Goal: Transaction & Acquisition: Download file/media

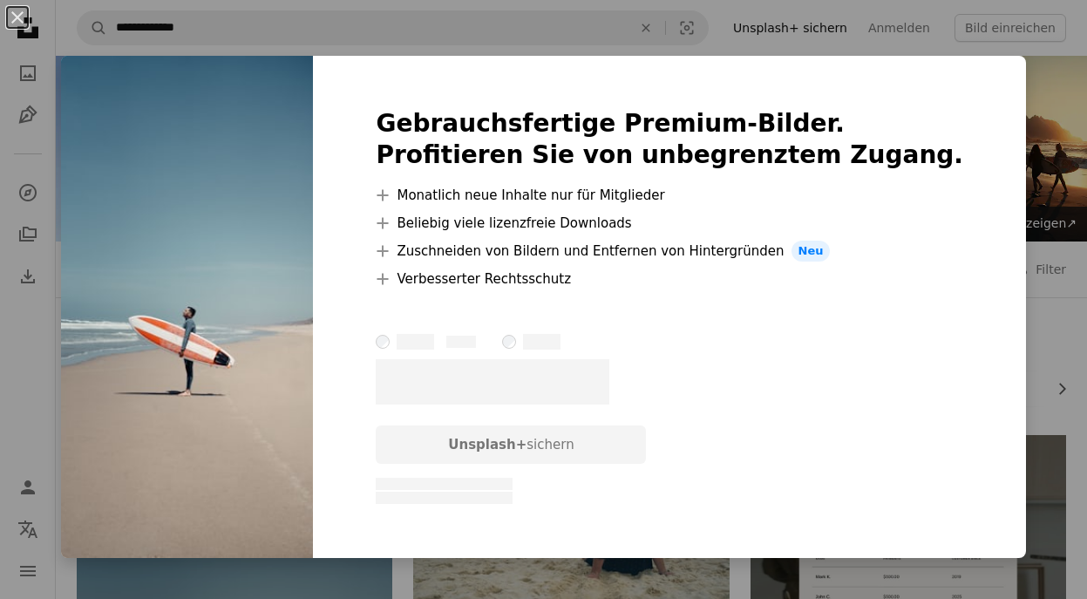
scroll to position [258, 0]
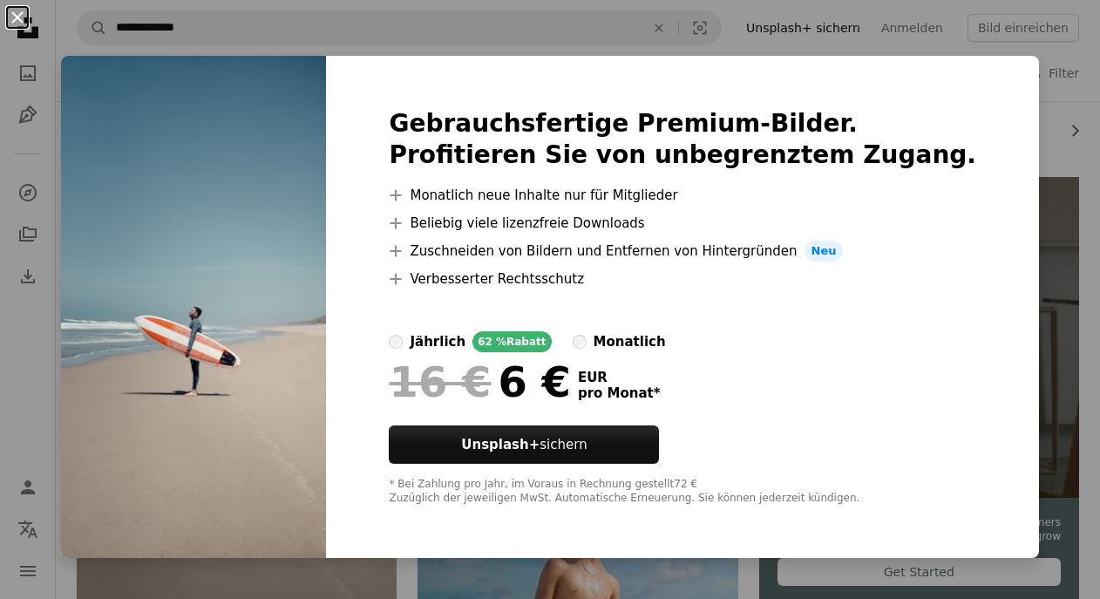
click at [16, 18] on button "An X shape" at bounding box center [17, 17] width 21 height 21
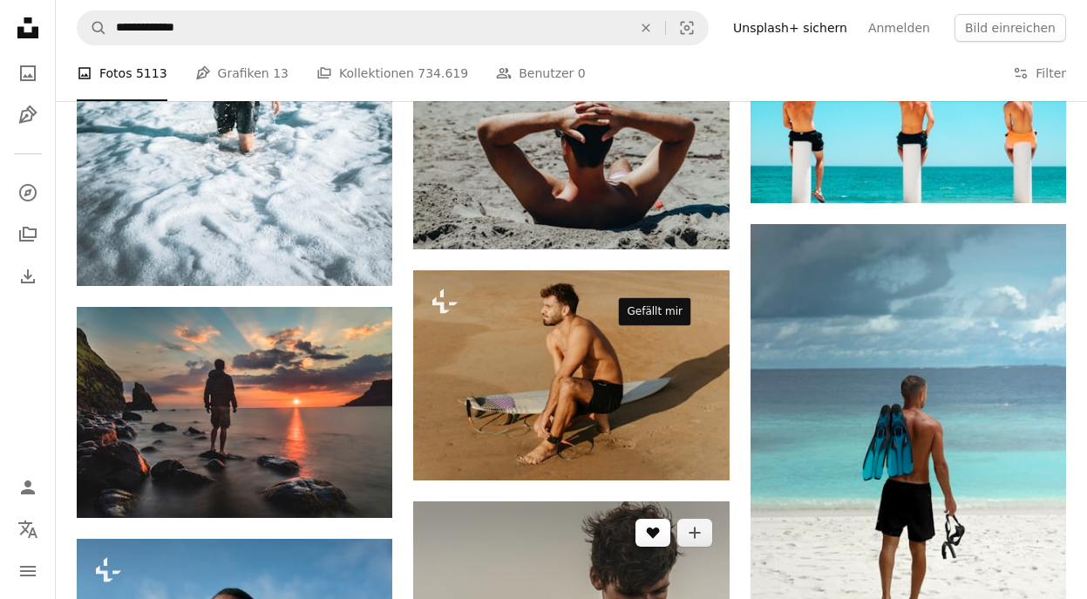
scroll to position [1352, 0]
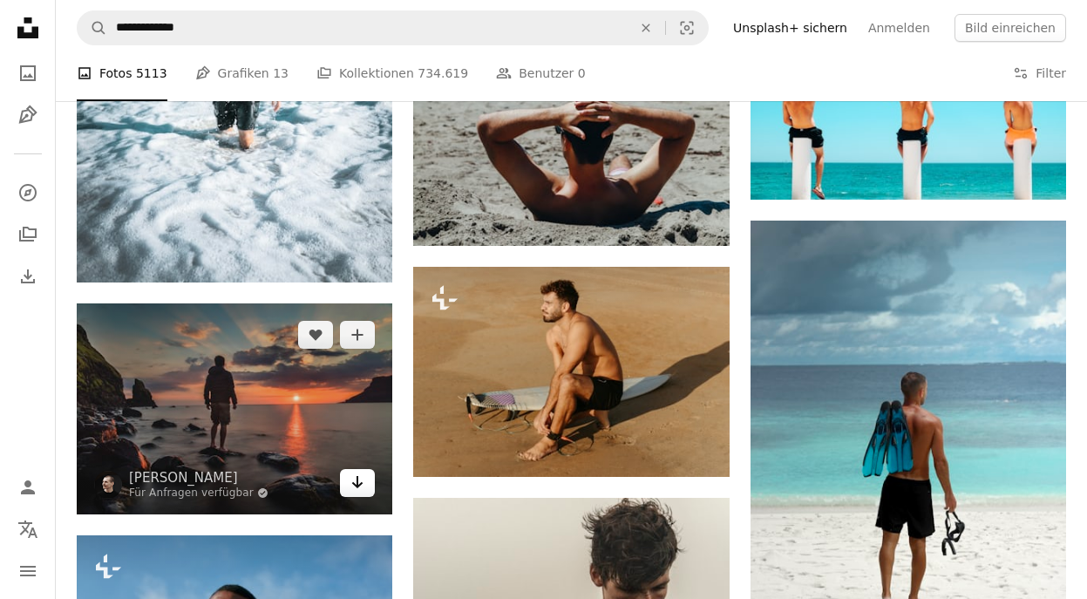
click at [363, 471] on icon "Arrow pointing down" at bounding box center [357, 481] width 14 height 21
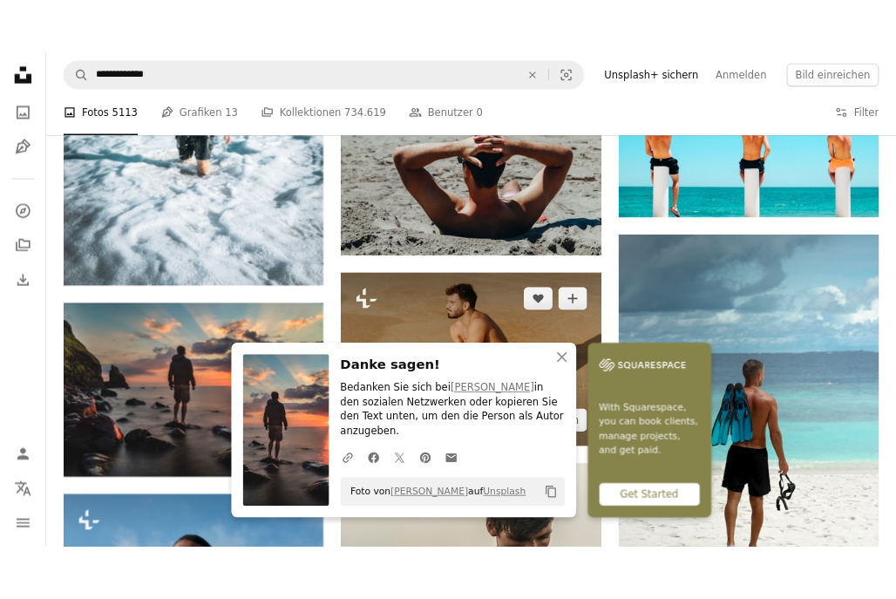
scroll to position [1214, 0]
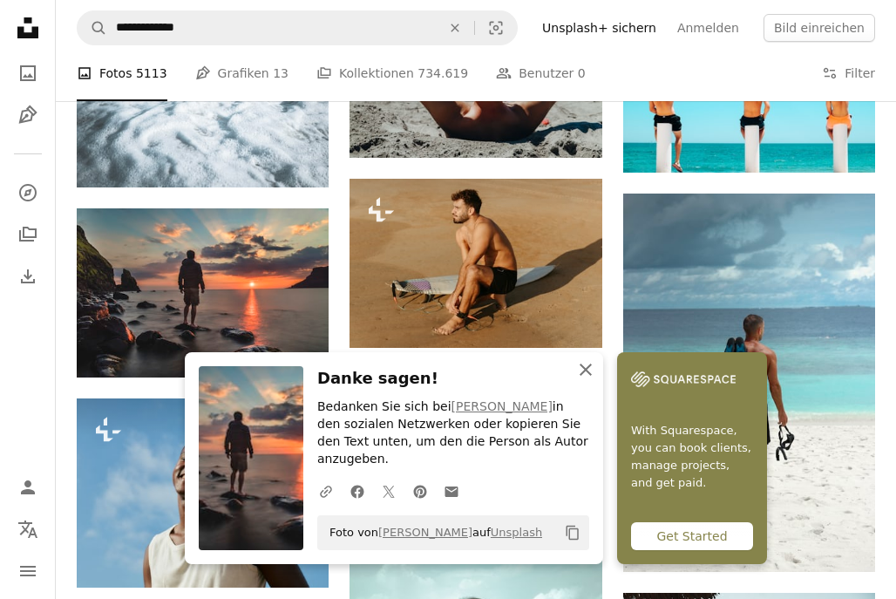
click at [596, 380] on icon "An X shape" at bounding box center [585, 369] width 21 height 21
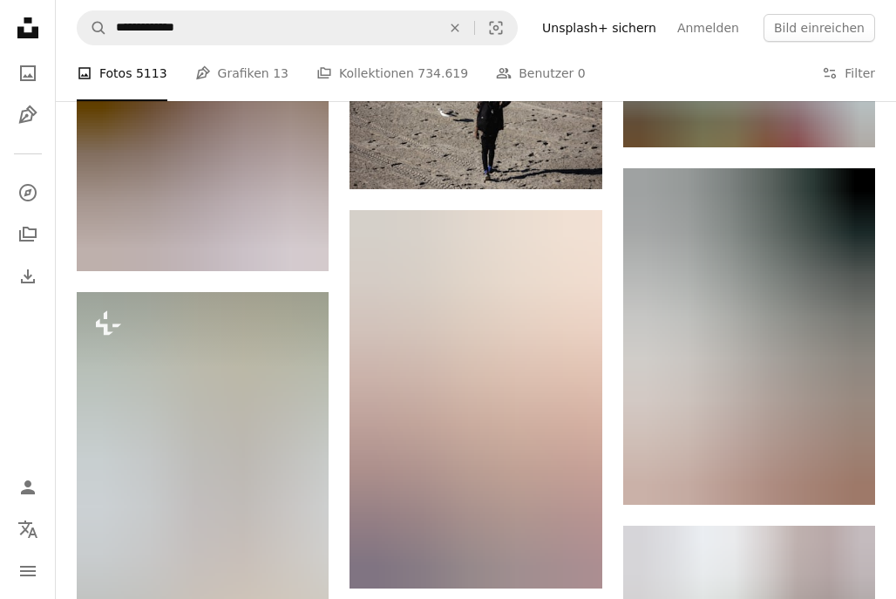
scroll to position [8198, 0]
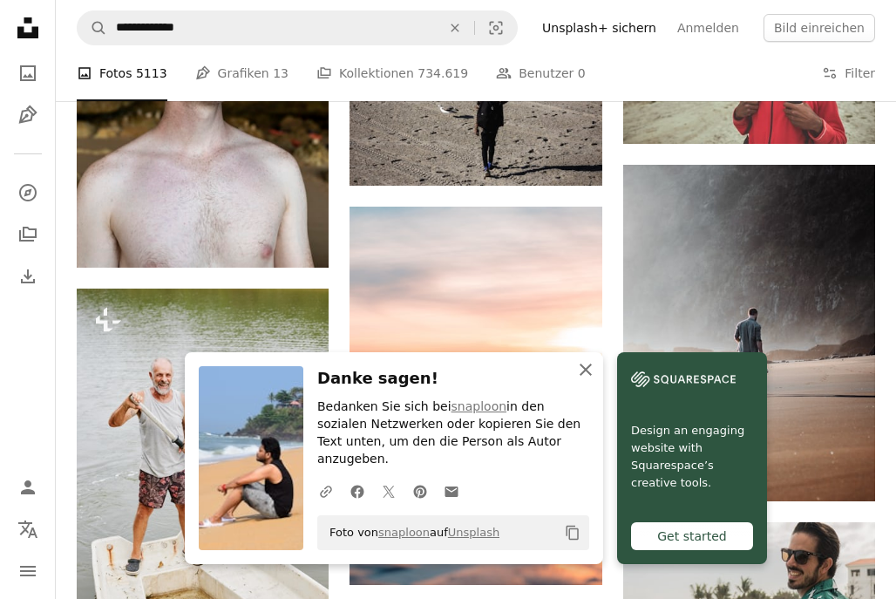
click at [596, 380] on icon "An X shape" at bounding box center [585, 369] width 21 height 21
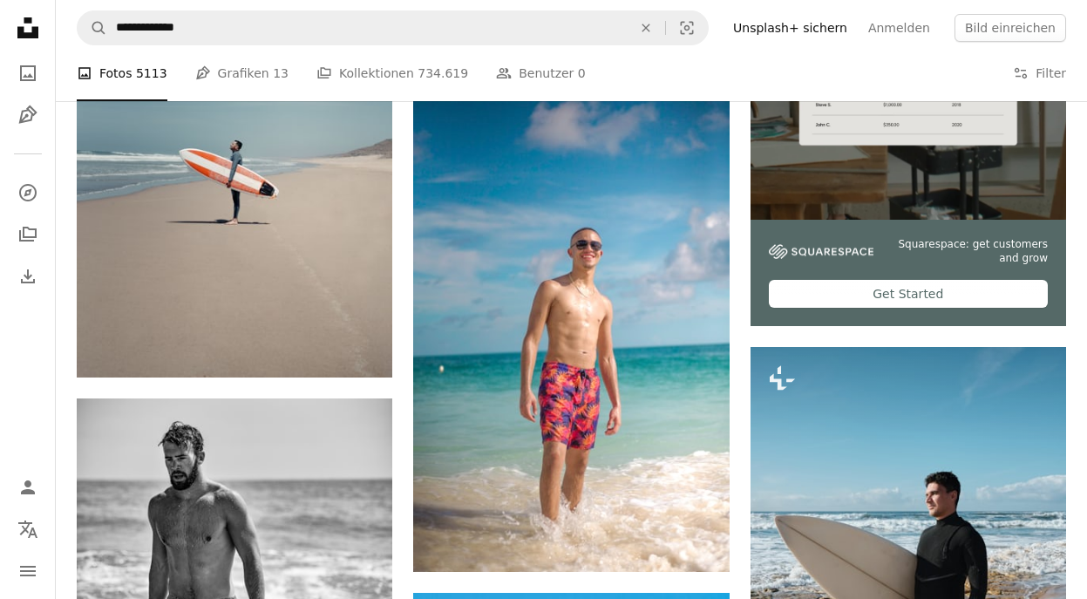
scroll to position [0, 0]
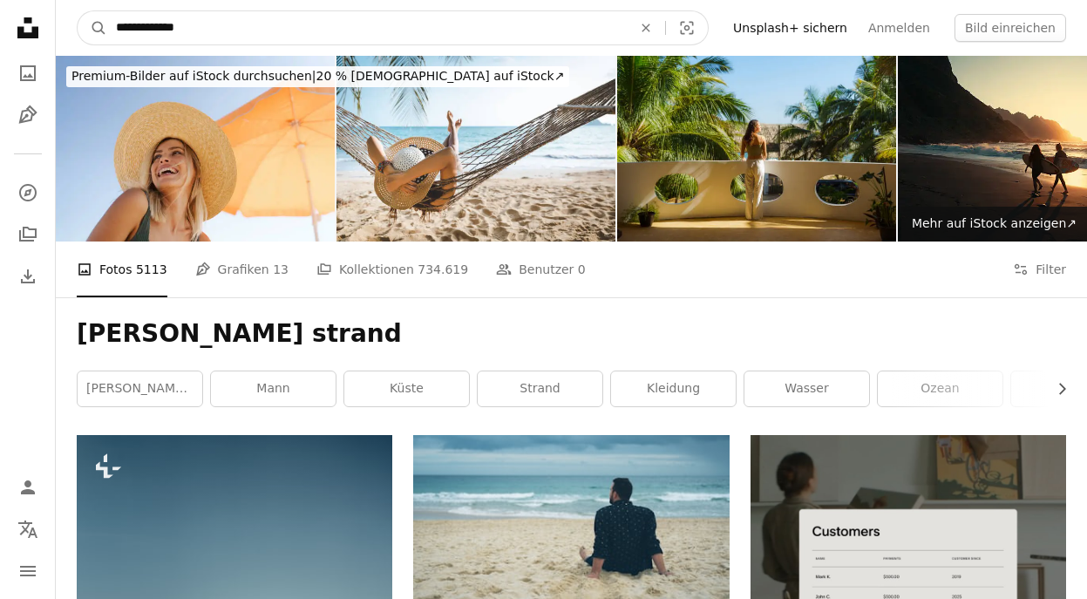
click at [252, 36] on input "**********" at bounding box center [366, 27] width 519 height 33
type input "**********"
click at [78, 11] on button "A magnifying glass" at bounding box center [93, 27] width 30 height 33
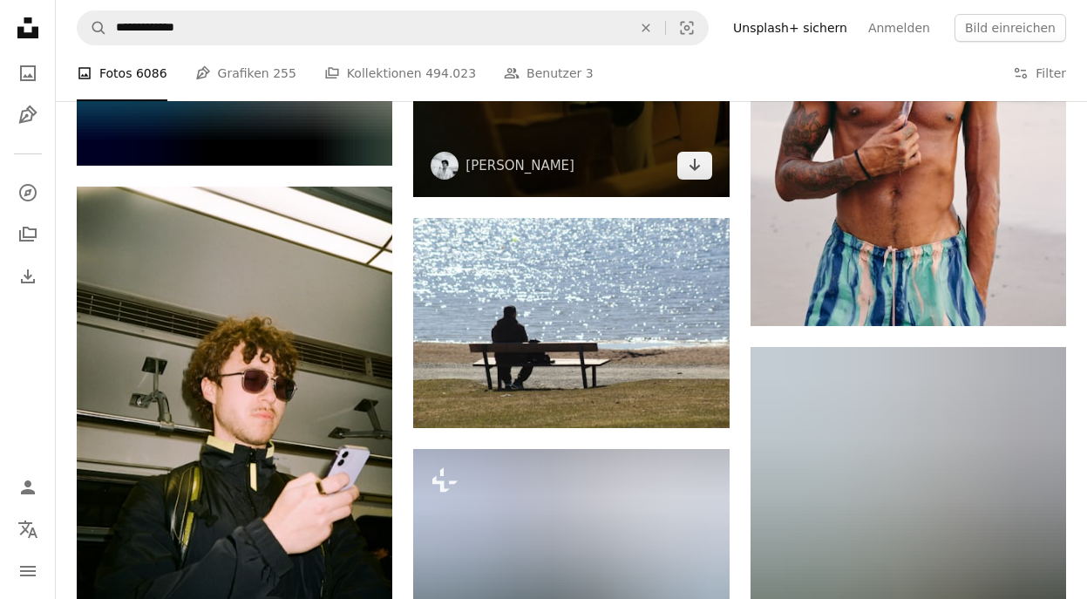
scroll to position [3041, 0]
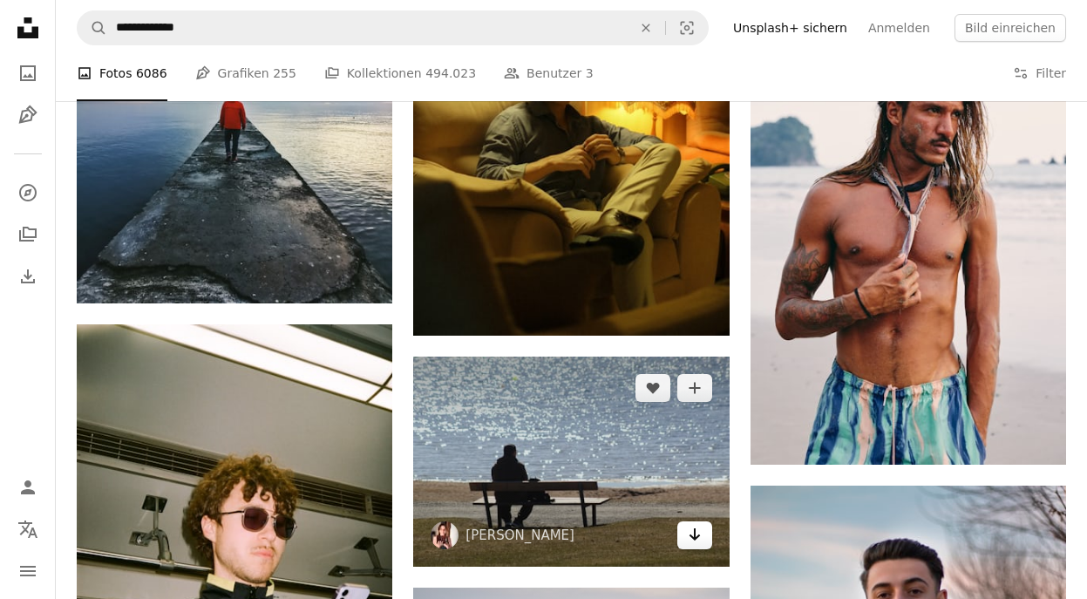
click at [688, 524] on icon "Arrow pointing down" at bounding box center [695, 534] width 14 height 21
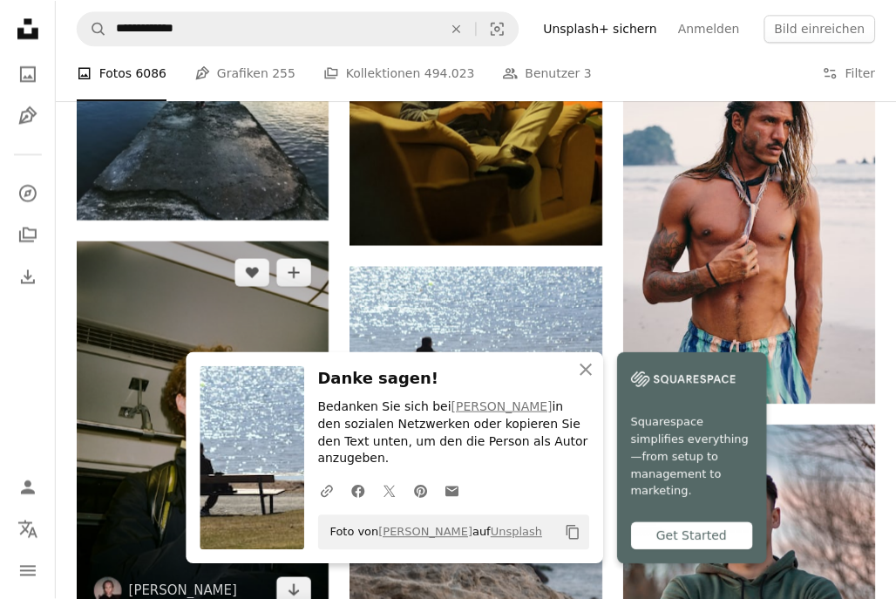
scroll to position [2564, 0]
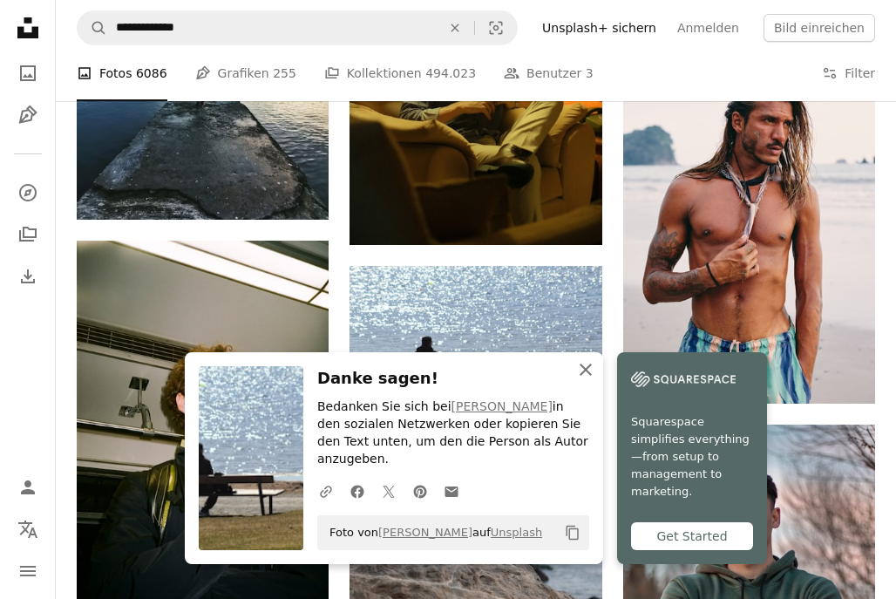
click at [596, 380] on icon "An X shape" at bounding box center [585, 369] width 21 height 21
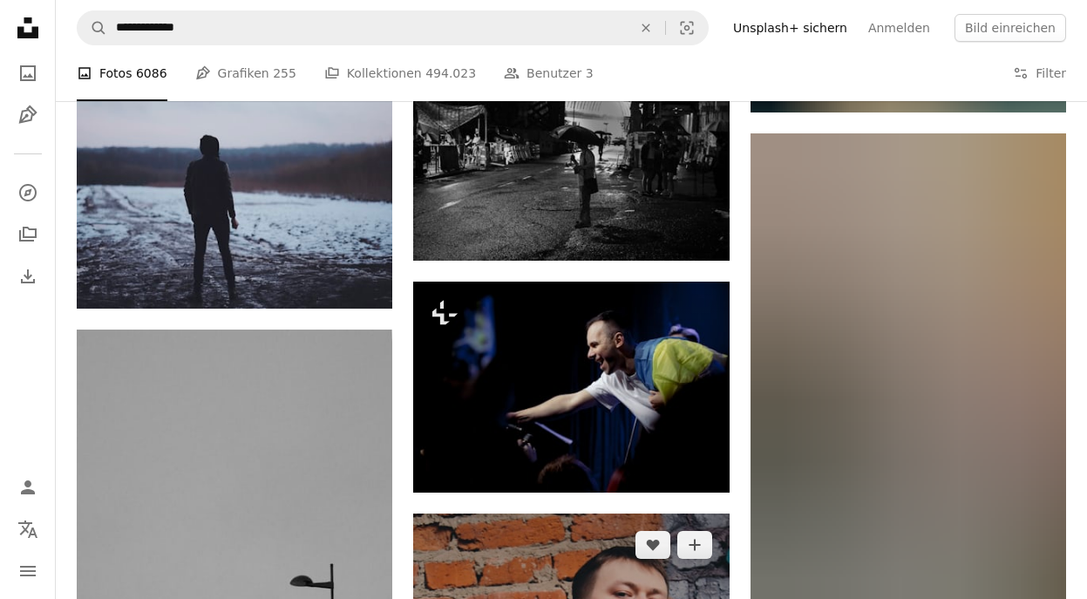
scroll to position [7124, 0]
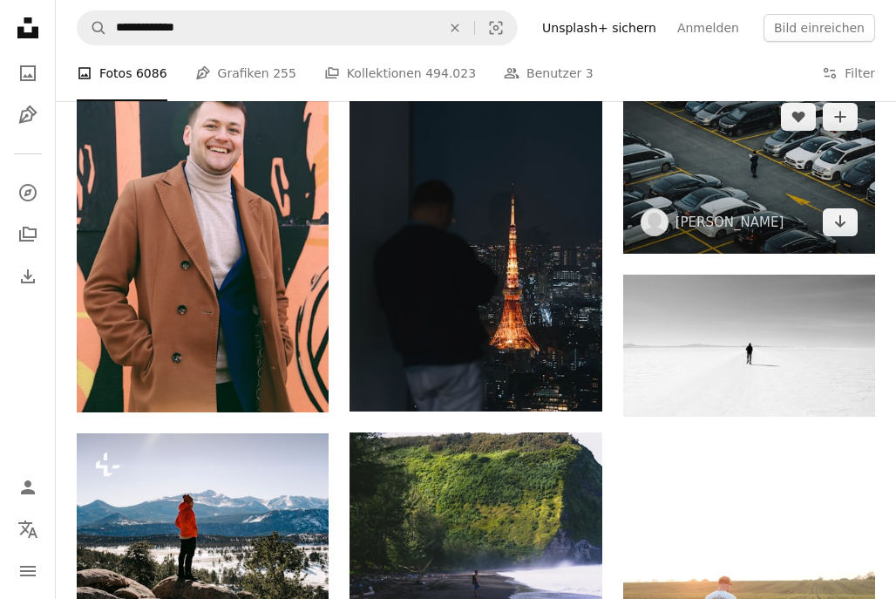
scroll to position [8637, 0]
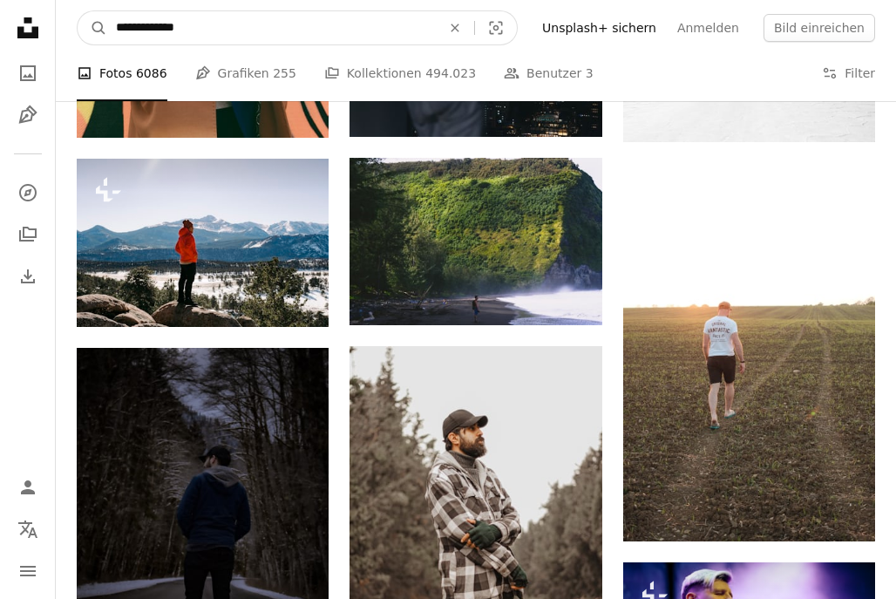
click at [243, 21] on input "**********" at bounding box center [271, 27] width 329 height 33
type input "**********"
click button "A magnifying glass" at bounding box center [93, 27] width 30 height 33
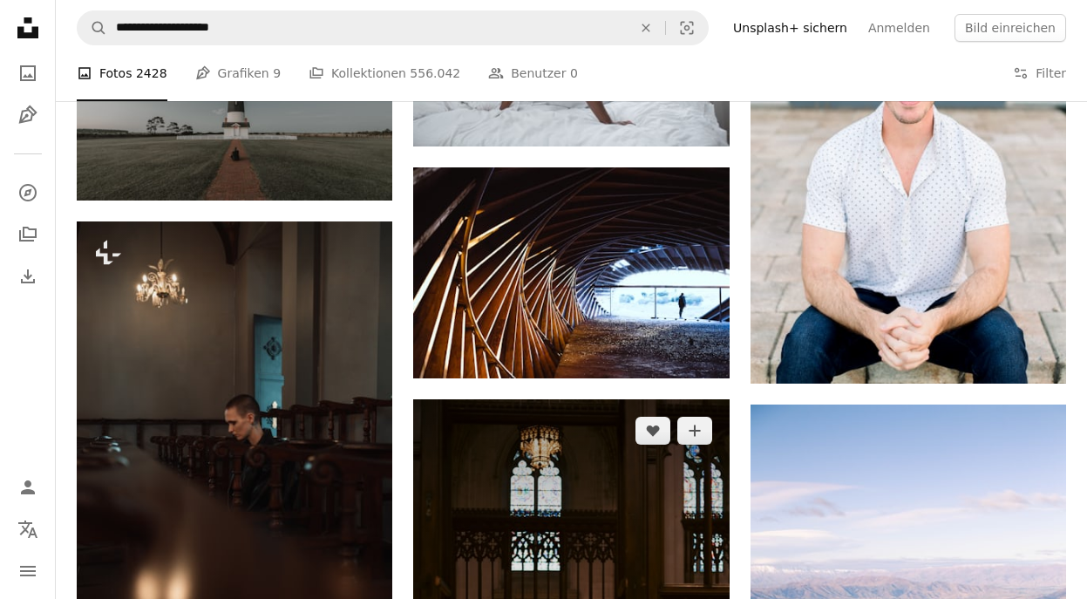
scroll to position [3932, 0]
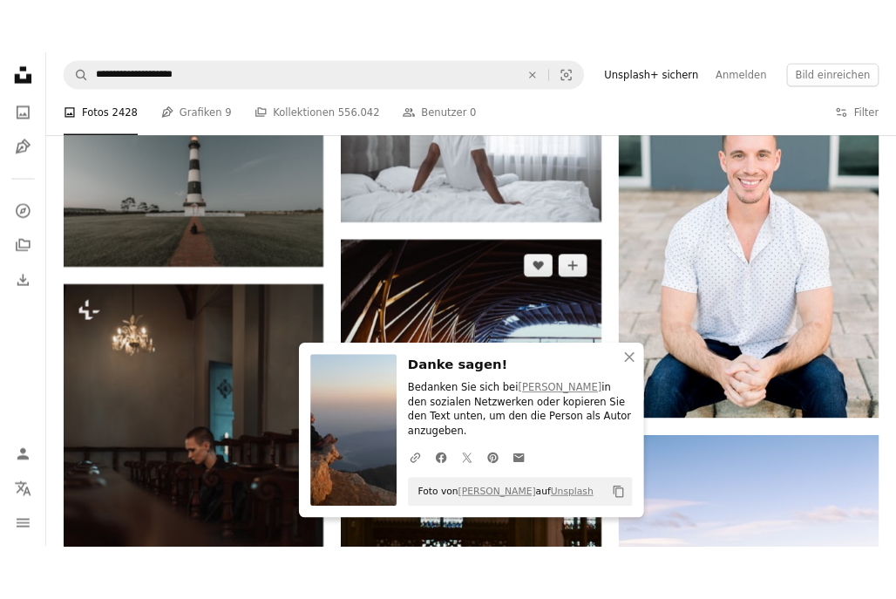
scroll to position [3306, 0]
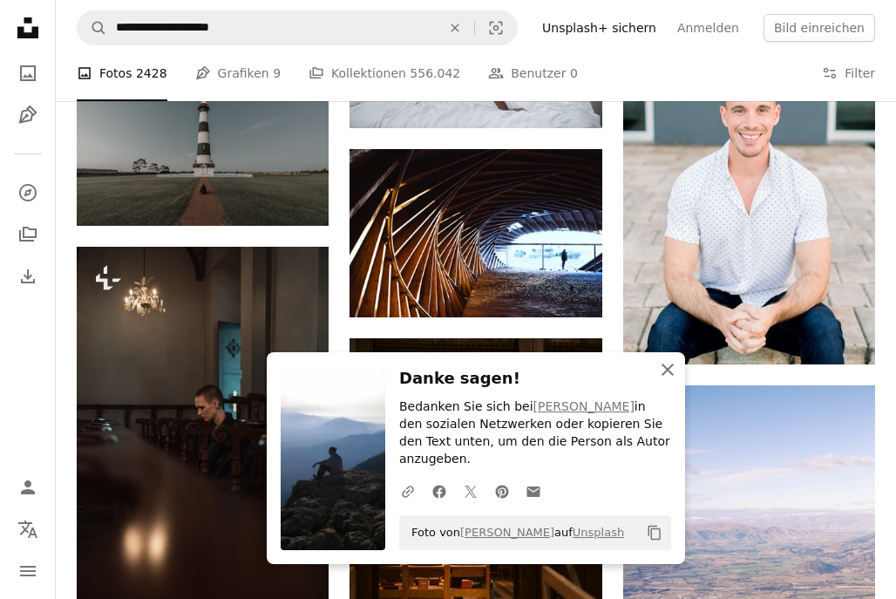
click at [672, 374] on icon "button" at bounding box center [667, 369] width 12 height 12
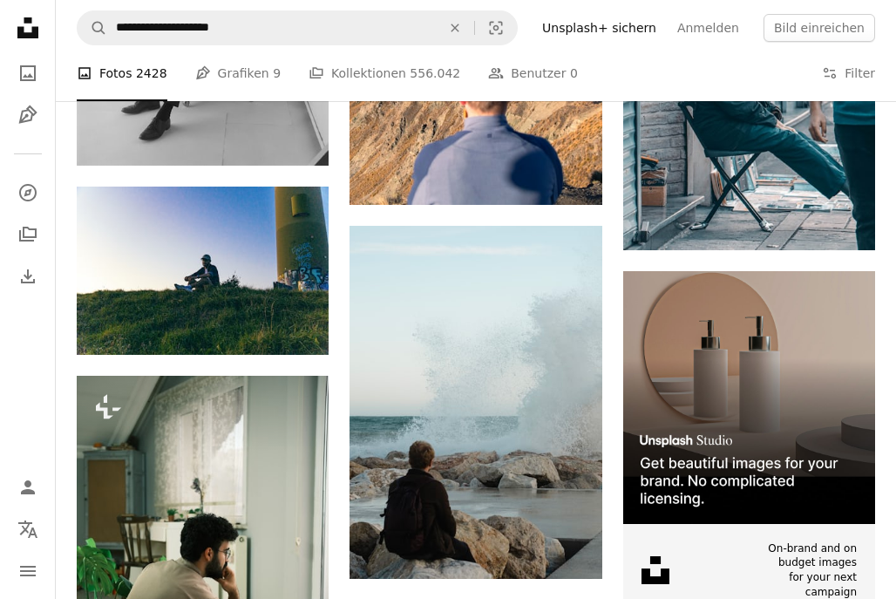
scroll to position [4305, 0]
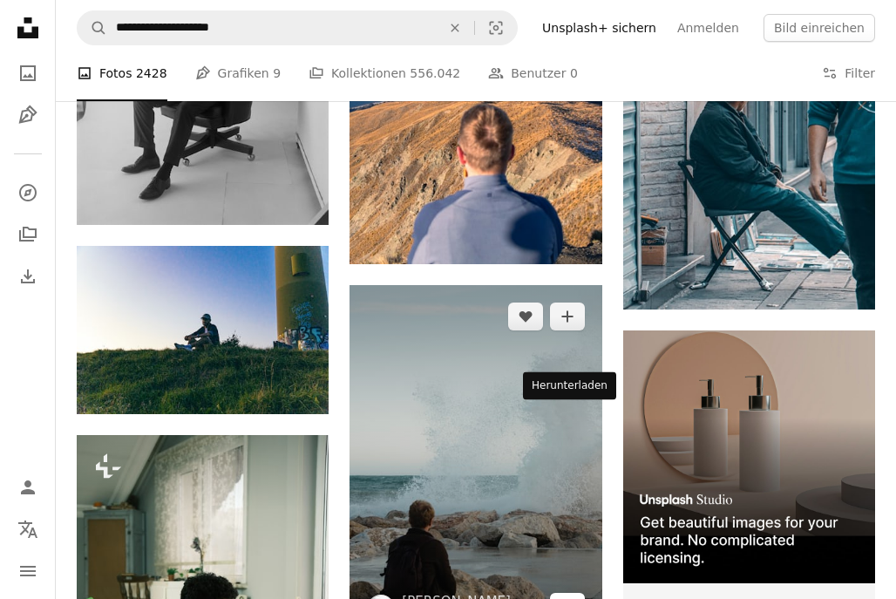
click at [577, 593] on link "Arrow pointing down" at bounding box center [567, 607] width 35 height 28
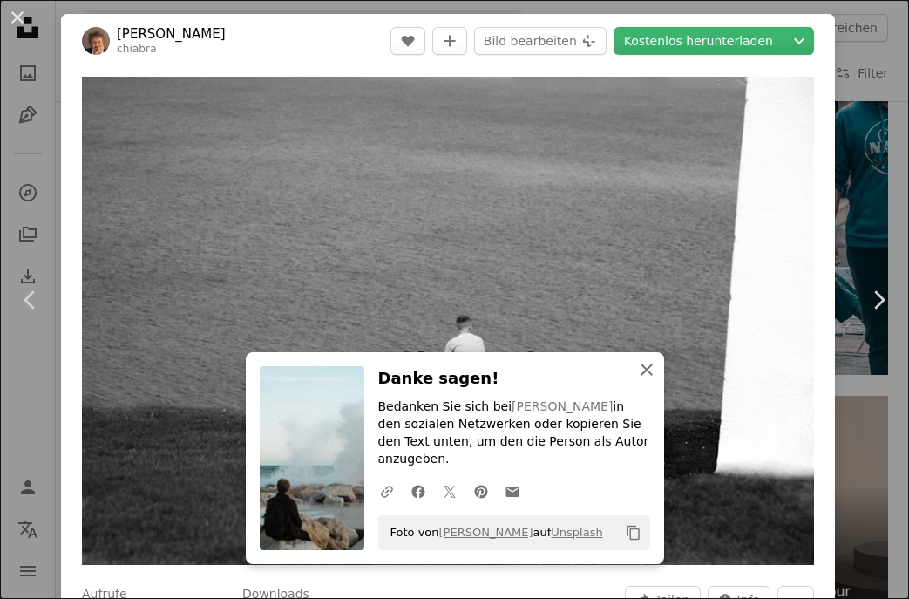
click at [653, 387] on button "An X shape Schließen" at bounding box center [646, 369] width 35 height 35
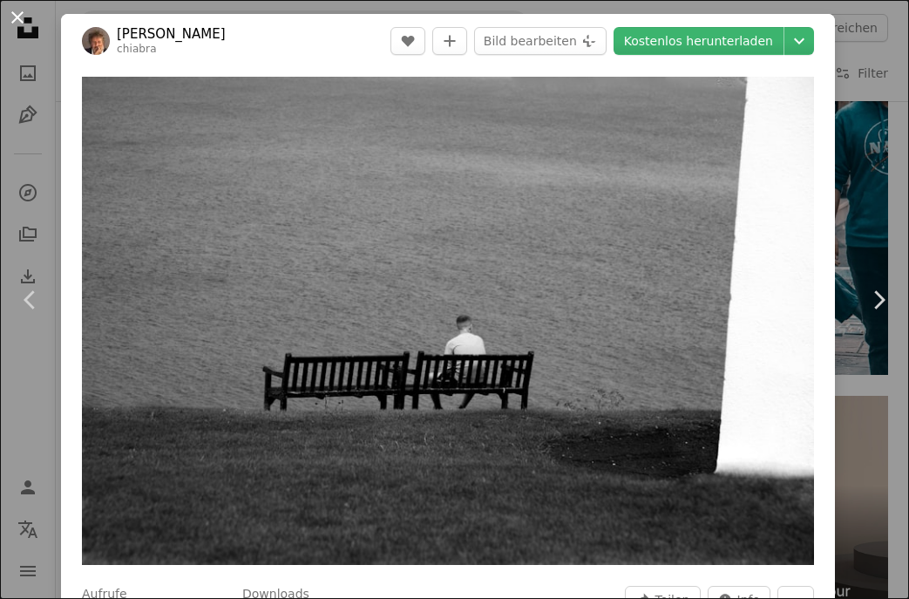
click at [28, 18] on button "An X shape" at bounding box center [17, 17] width 21 height 21
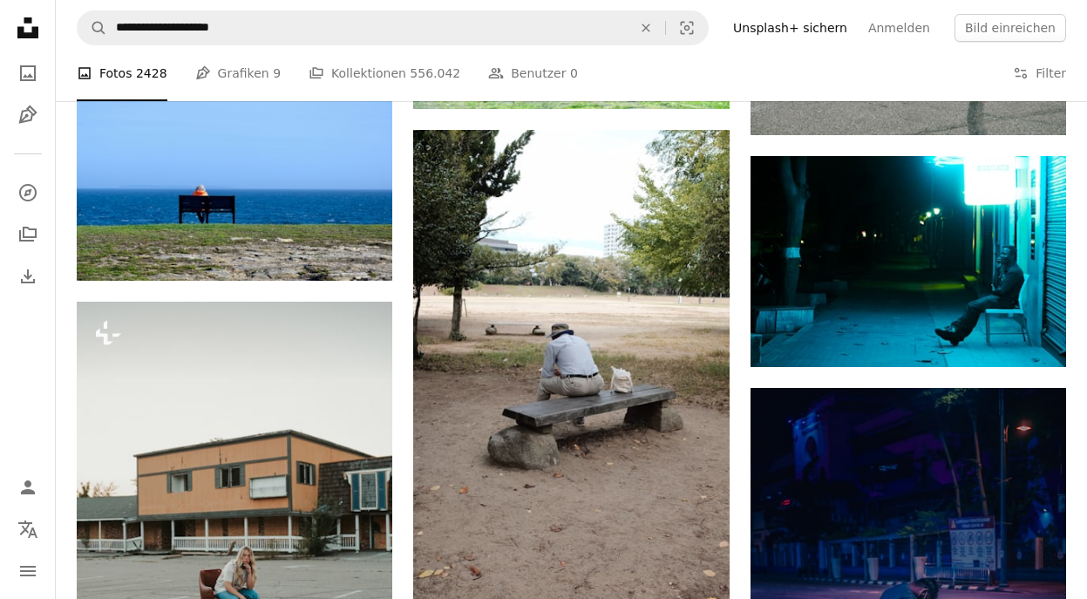
scroll to position [8925, 0]
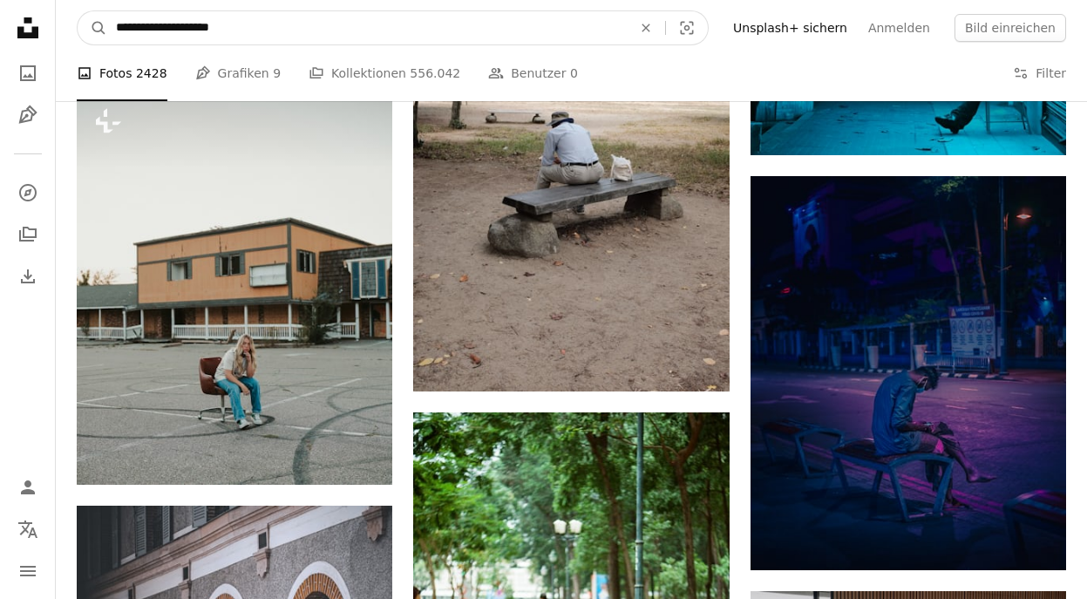
drag, startPoint x: 445, startPoint y: 30, endPoint x: 197, endPoint y: 32, distance: 248.3
click at [197, 32] on input "**********" at bounding box center [366, 27] width 519 height 33
type input "**********"
click at [78, 11] on button "A magnifying glass" at bounding box center [93, 27] width 30 height 33
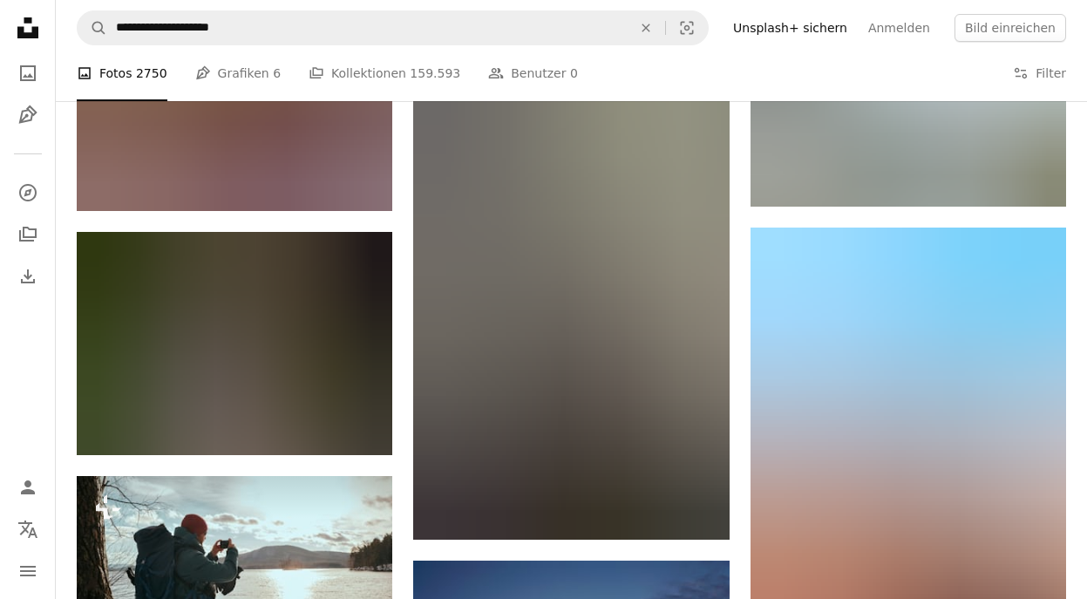
scroll to position [4396, 0]
